Goal: Communication & Community: Connect with others

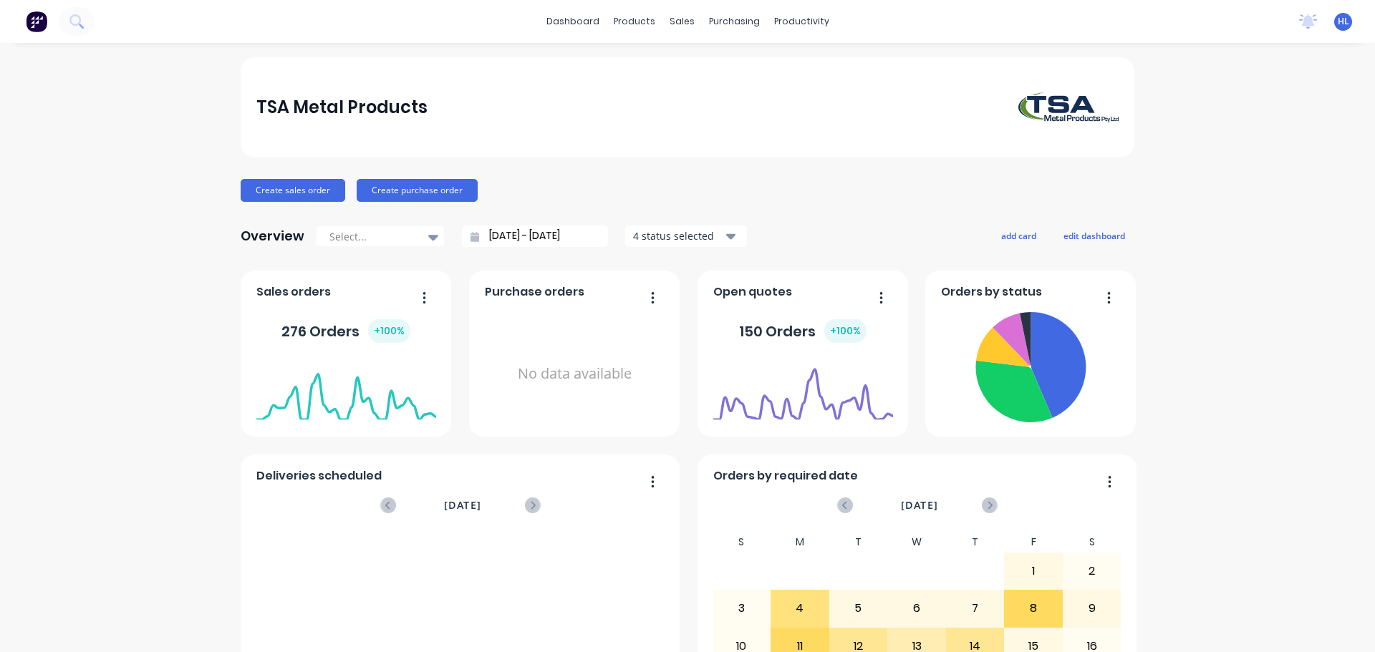
click at [72, 19] on icon at bounding box center [76, 21] width 14 height 14
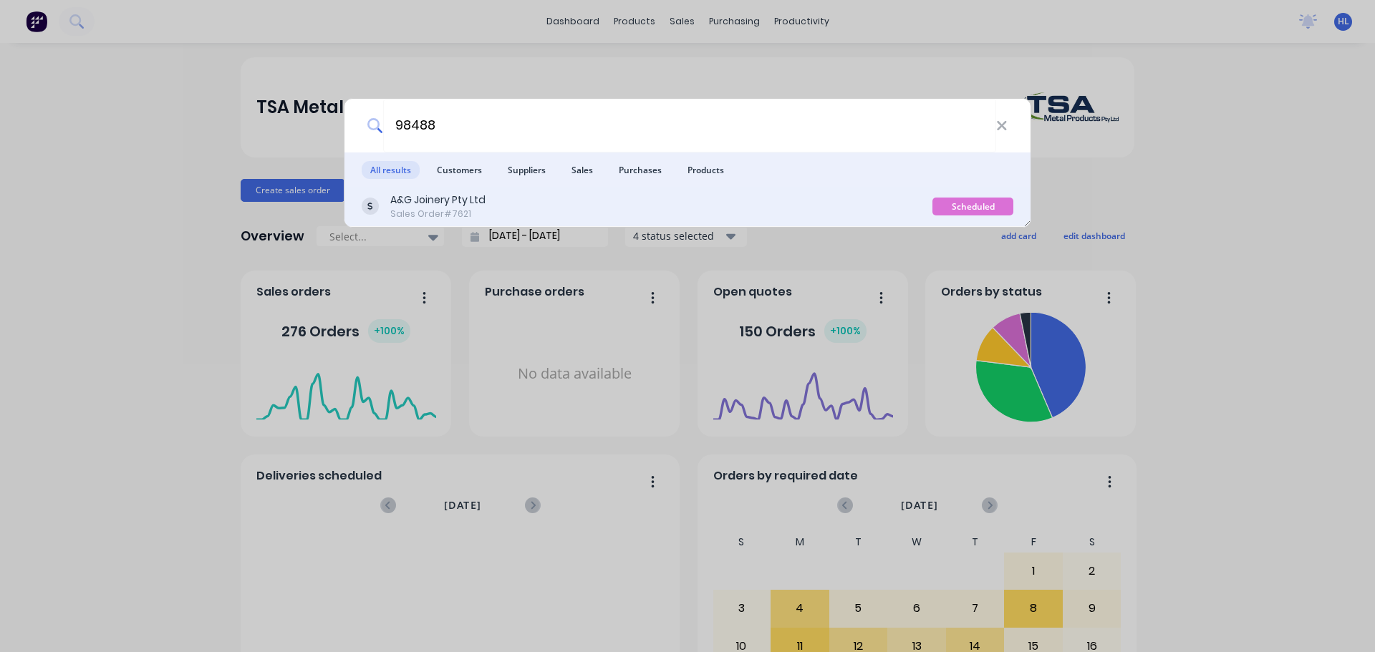
type input "98488"
click at [428, 208] on div "Sales Order #7621" at bounding box center [437, 214] width 95 height 13
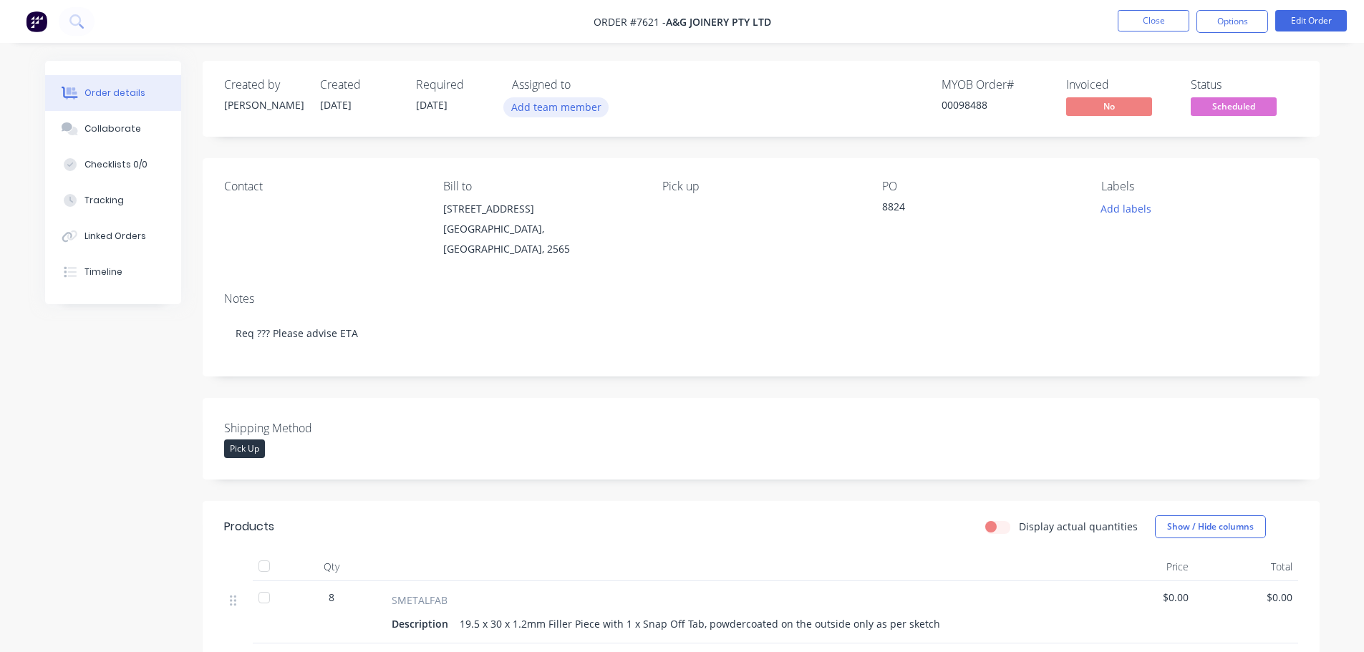
click at [555, 112] on button "Add team member" at bounding box center [555, 106] width 105 height 19
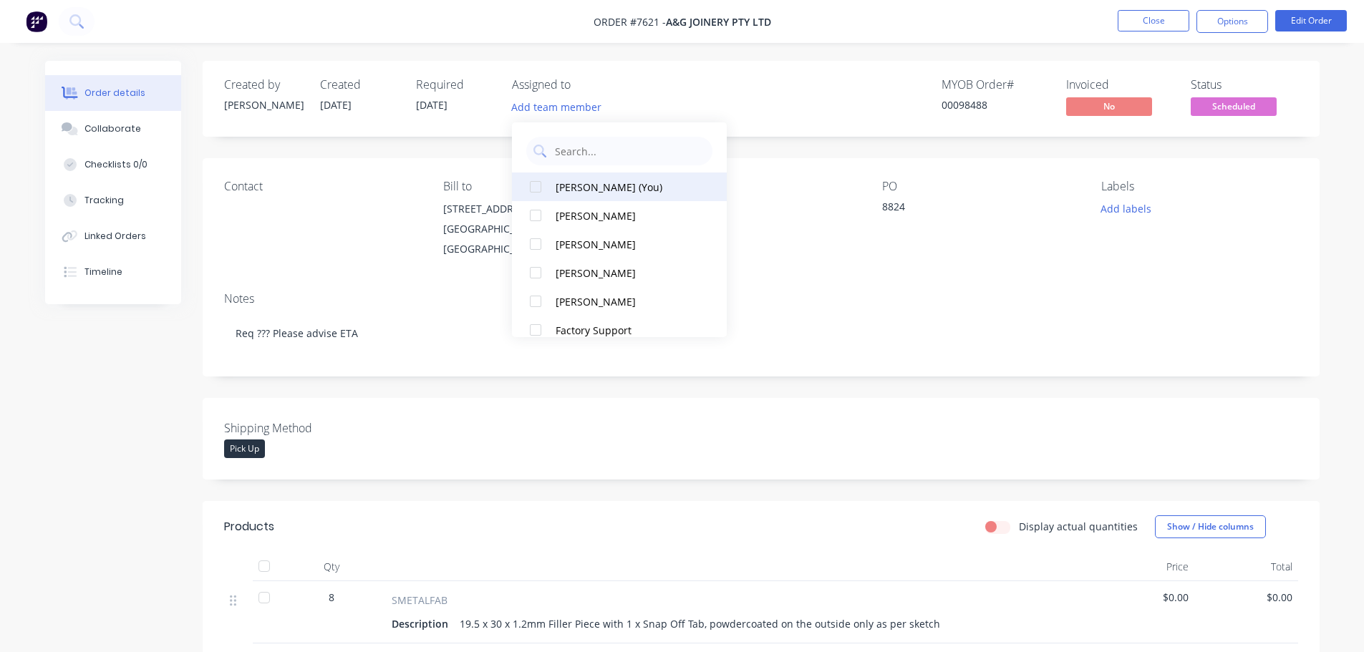
click at [539, 188] on div at bounding box center [535, 187] width 29 height 29
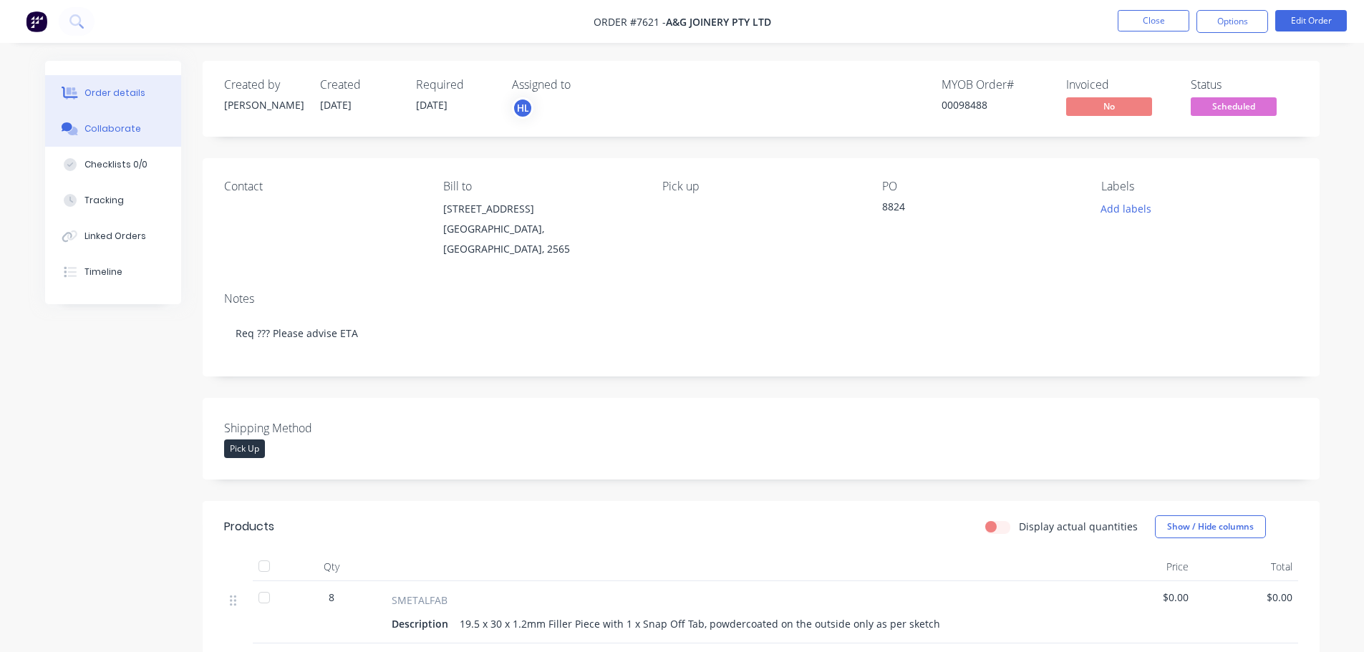
click at [129, 131] on div "Collaborate" at bounding box center [113, 128] width 57 height 13
